Goal: Find contact information: Find contact information

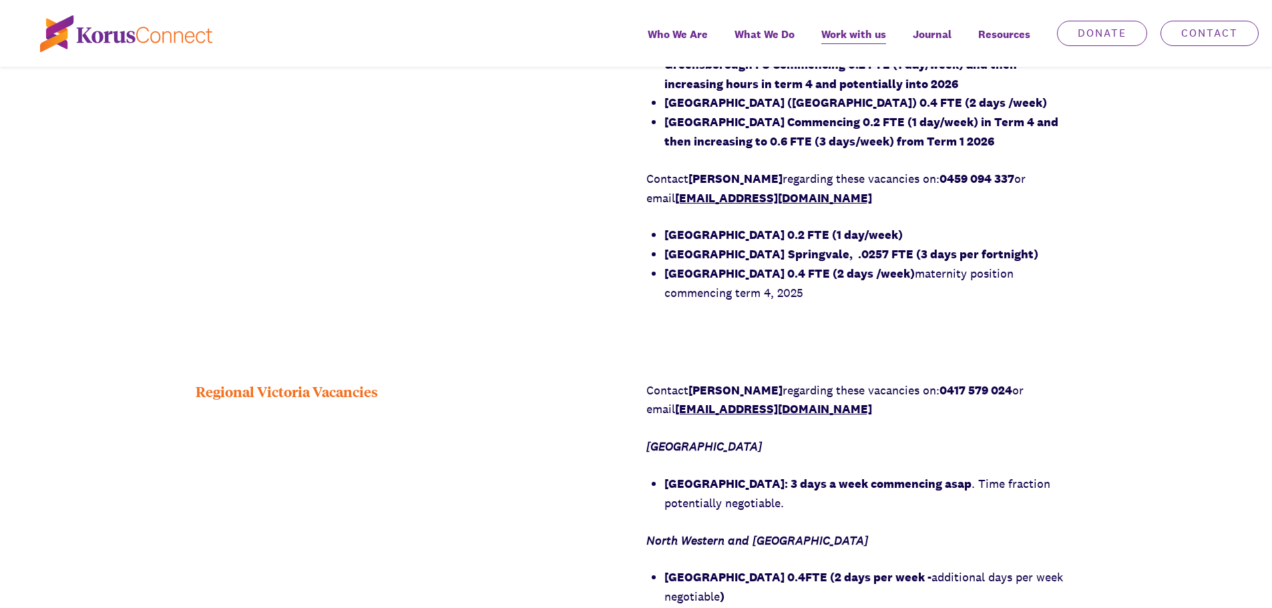
scroll to position [1135, 0]
drag, startPoint x: 664, startPoint y: 236, endPoint x: 836, endPoint y: 239, distance: 171.7
click at [836, 239] on strong "[GEOGRAPHIC_DATA] 0.2 FTE (1 day/week)" at bounding box center [784, 235] width 238 height 15
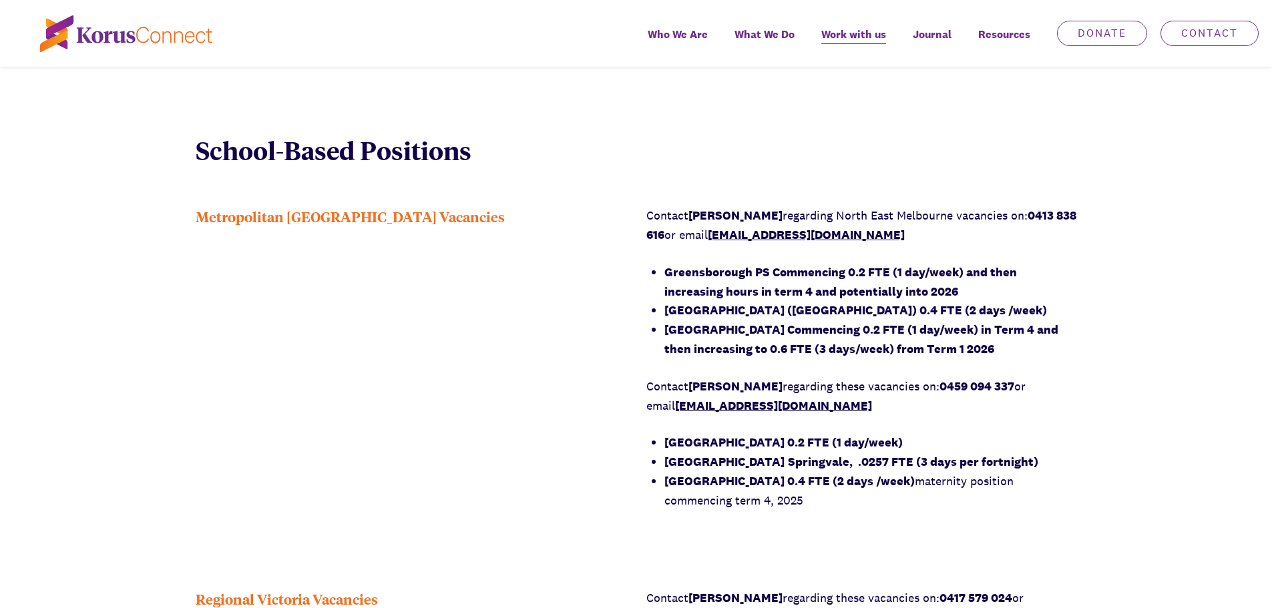
scroll to position [935, 0]
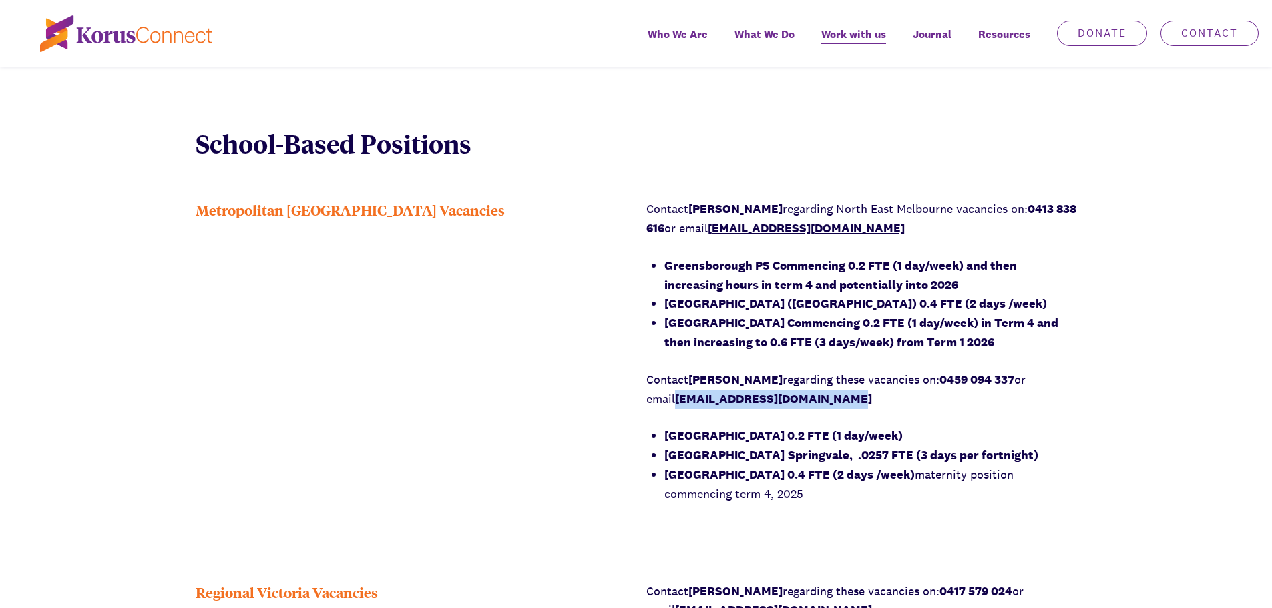
drag, startPoint x: 812, startPoint y: 395, endPoint x: 681, endPoint y: 395, distance: 131.6
click at [681, 395] on p "Contact Garry Tobeck regarding these vacancies on: 0459 094 337 or email gtobec…" at bounding box center [862, 390] width 431 height 39
copy link "gtobeck@korusconnect.org.au"
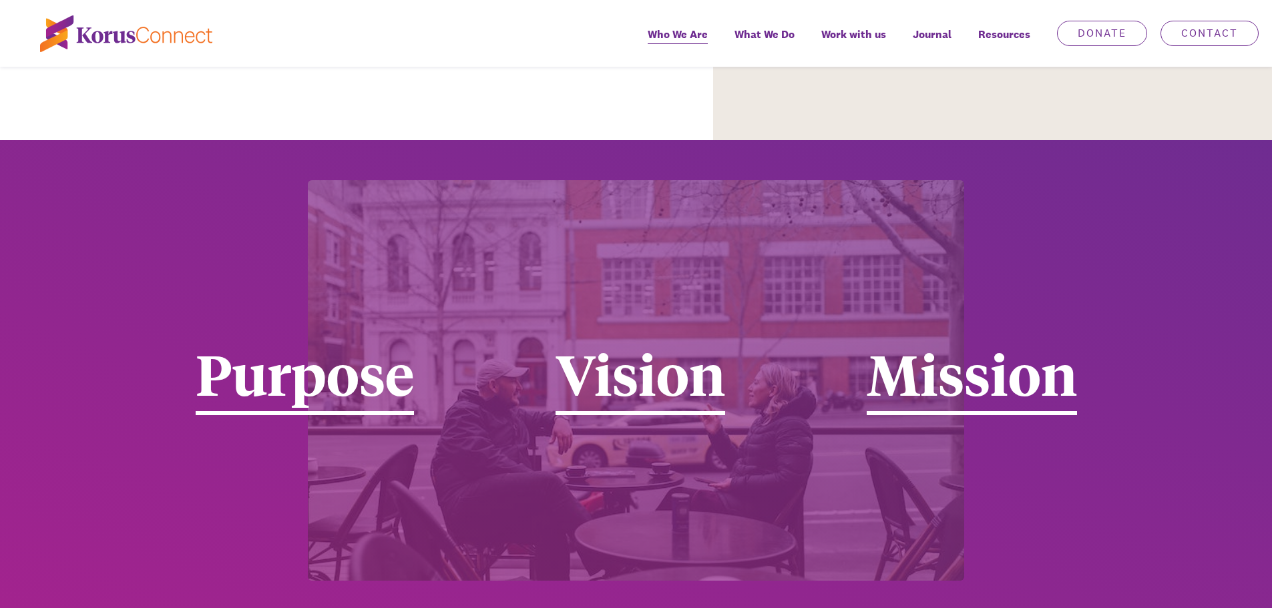
scroll to position [63, 0]
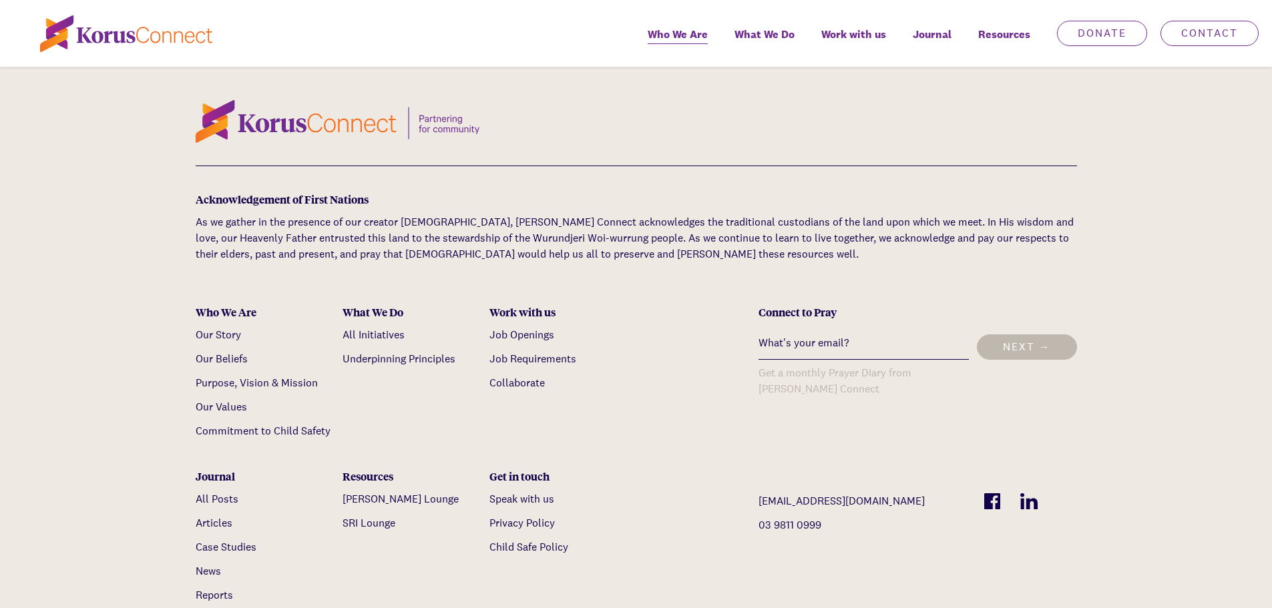
scroll to position [4286, 0]
